Goal: Information Seeking & Learning: Learn about a topic

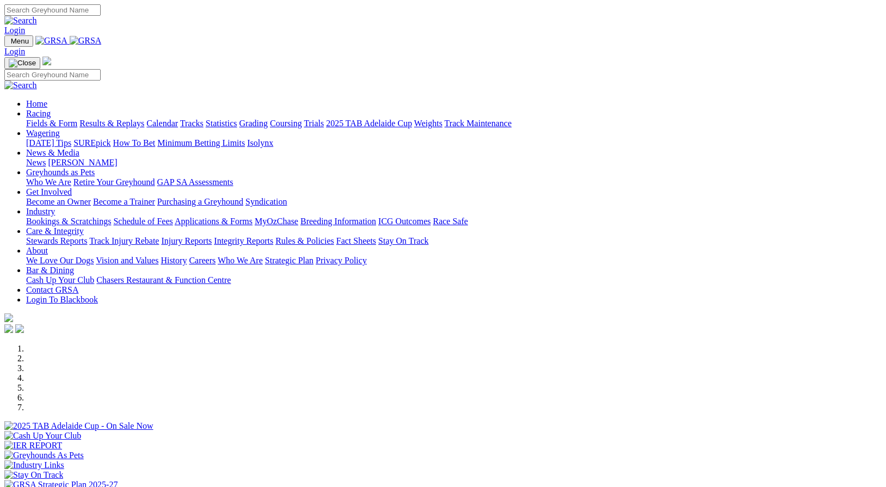
scroll to position [403, 0]
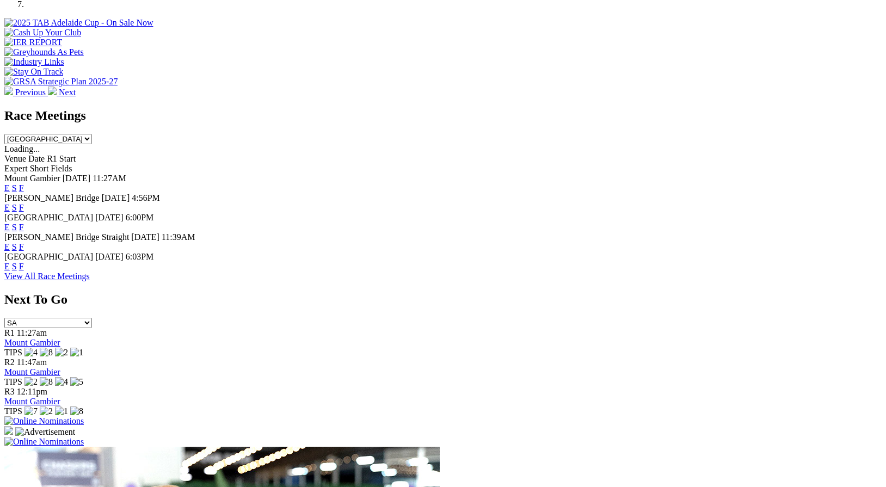
click at [24, 183] on link "F" at bounding box center [21, 187] width 5 height 9
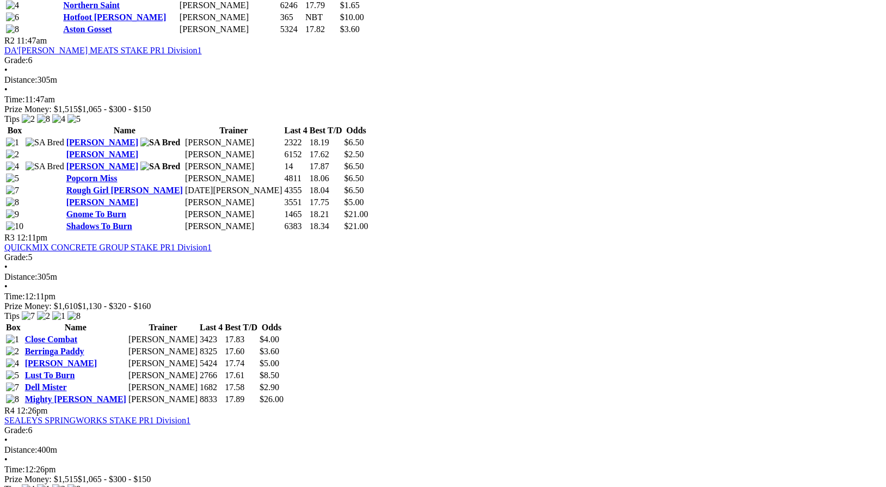
scroll to position [694, 0]
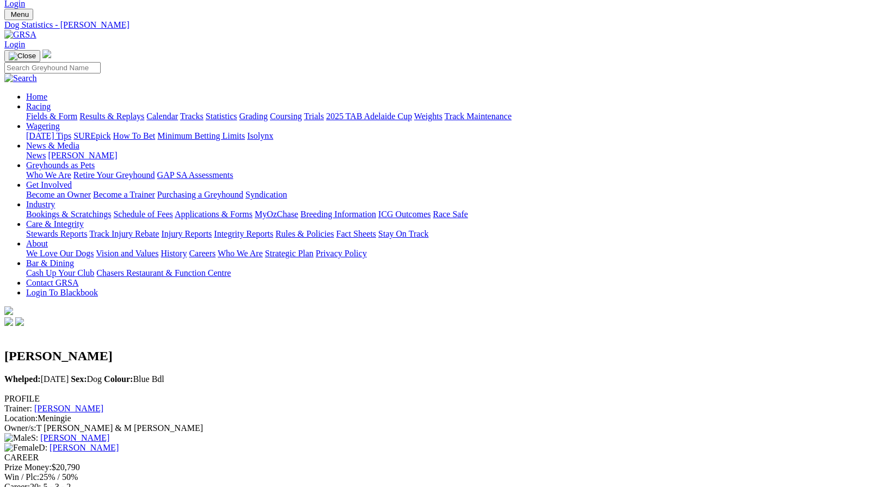
scroll to position [26, 0]
click at [119, 444] on link "Ritza Gloria" at bounding box center [84, 448] width 69 height 9
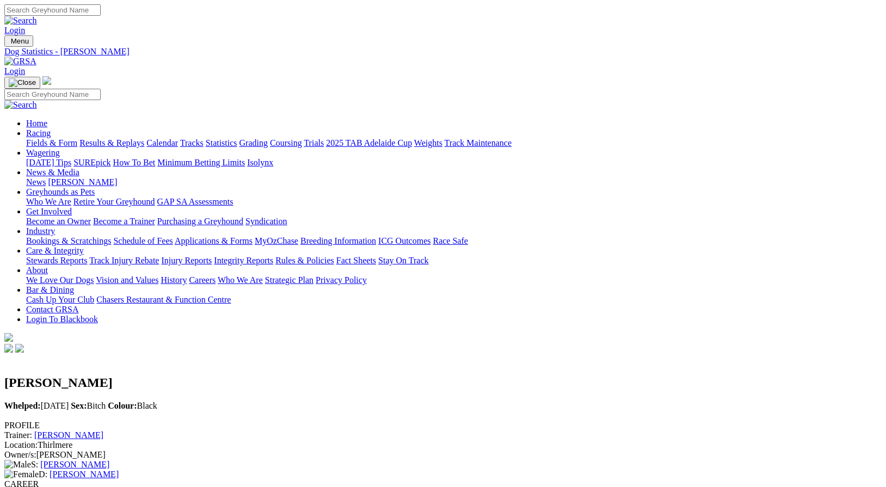
click at [119, 470] on link "Ritza Hattie" at bounding box center [84, 474] width 69 height 9
click at [102, 470] on link "Midnight Flare" at bounding box center [76, 474] width 52 height 9
click at [108, 470] on link "Midnight Drama" at bounding box center [79, 474] width 58 height 9
